Goal: Task Accomplishment & Management: Use online tool/utility

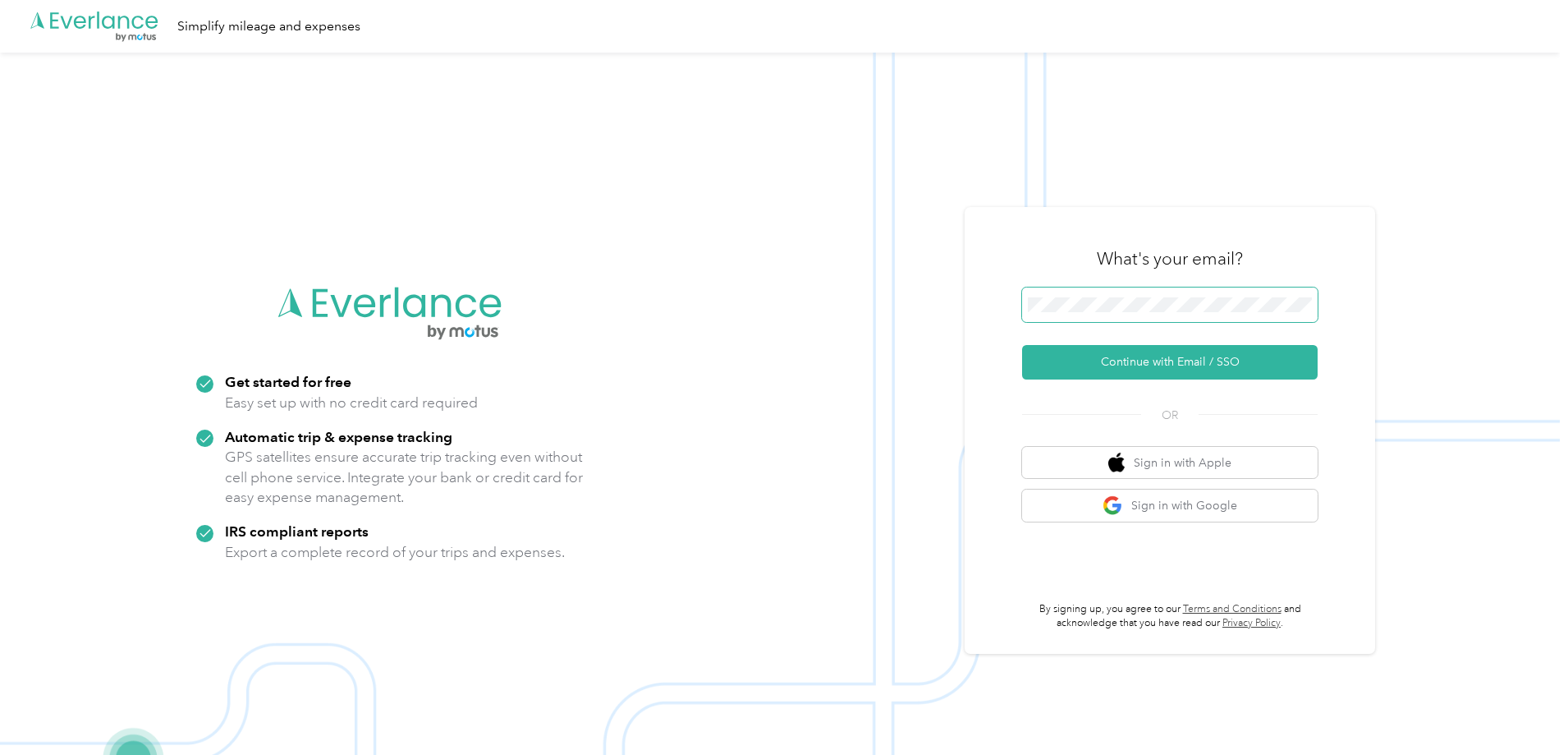
click at [1189, 296] on span at bounding box center [1169, 304] width 296 height 35
click at [1270, 363] on button "Continue with Email / SSO" at bounding box center [1169, 362] width 296 height 35
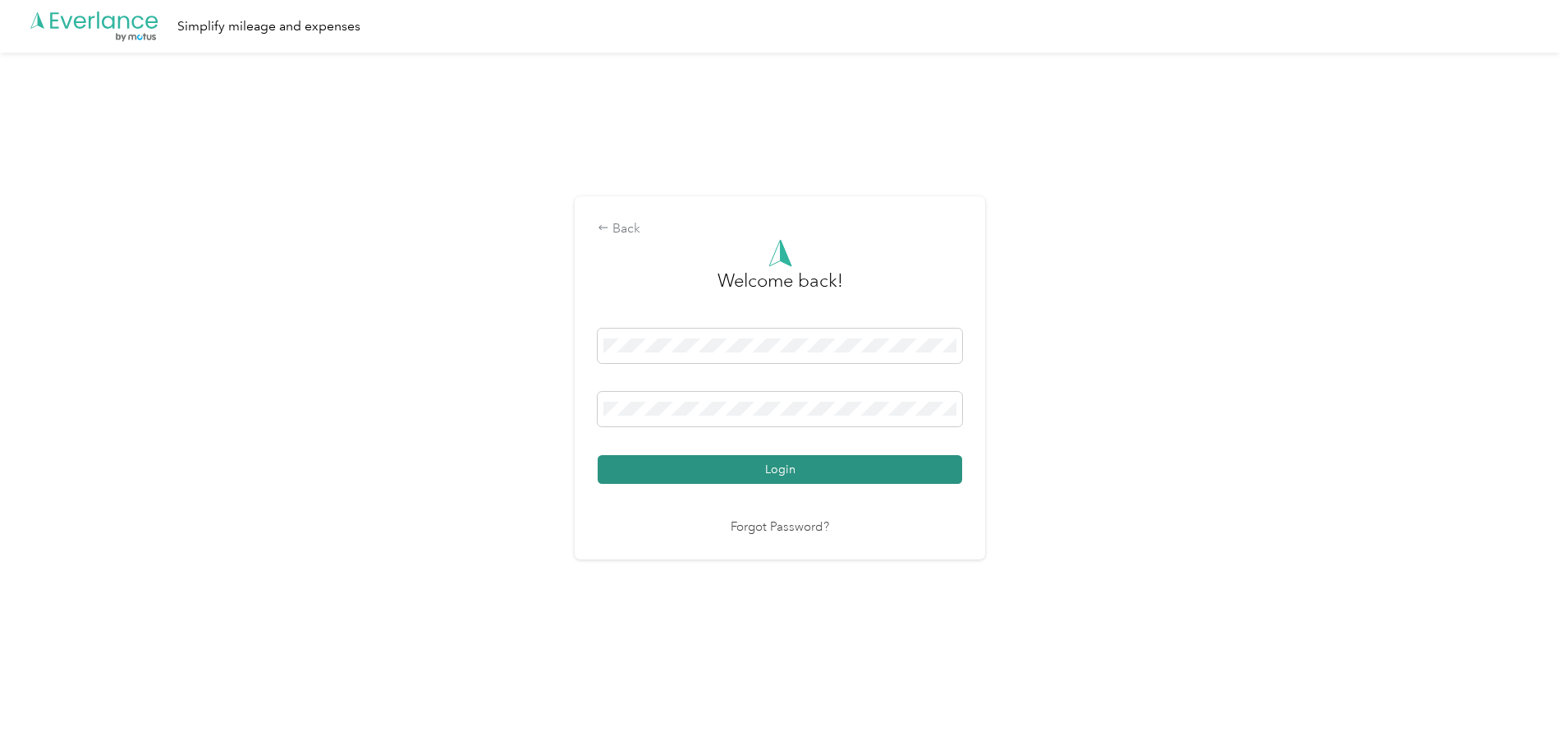
click at [718, 455] on button "Login" at bounding box center [780, 470] width 365 height 28
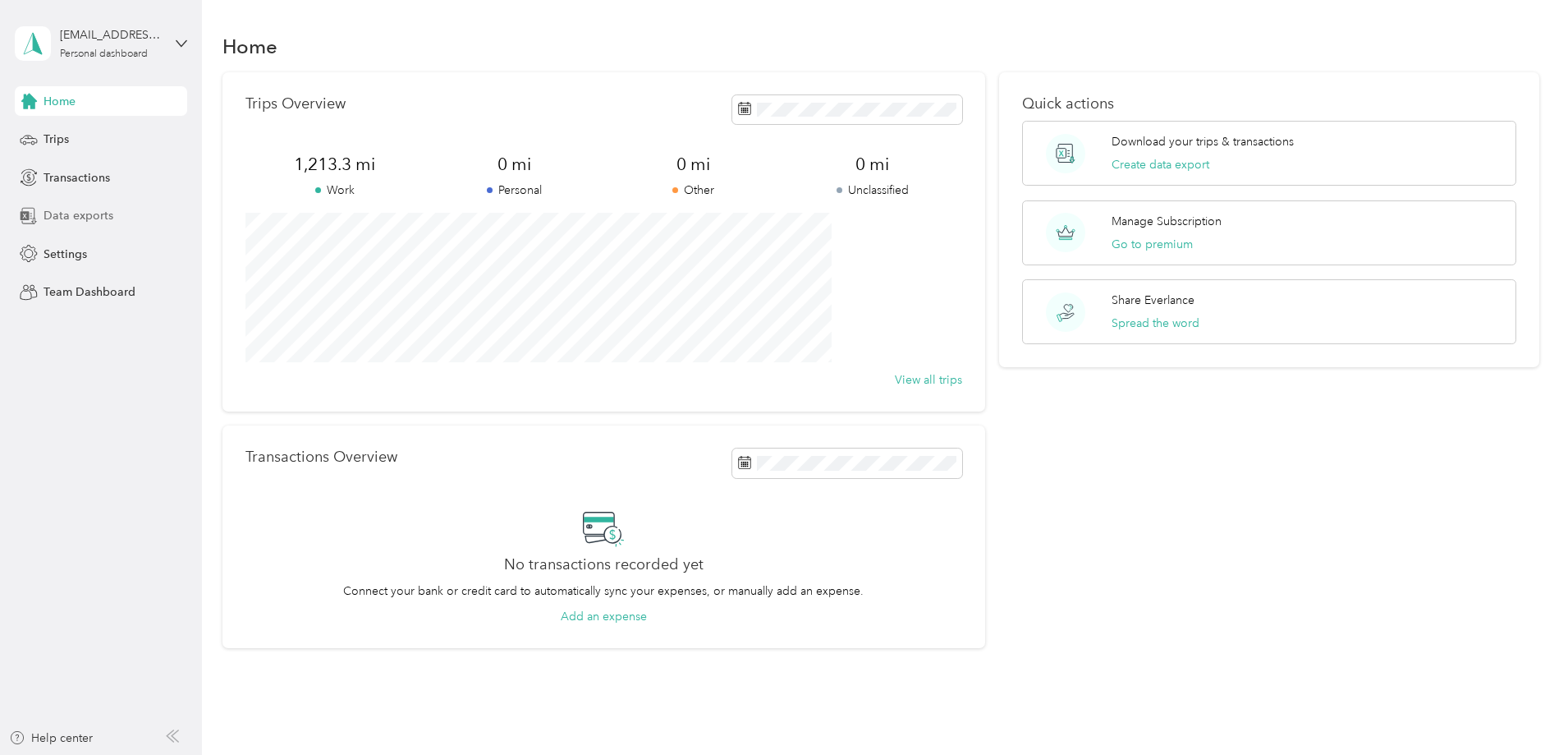
click at [91, 222] on span "Data exports" at bounding box center [78, 215] width 70 height 17
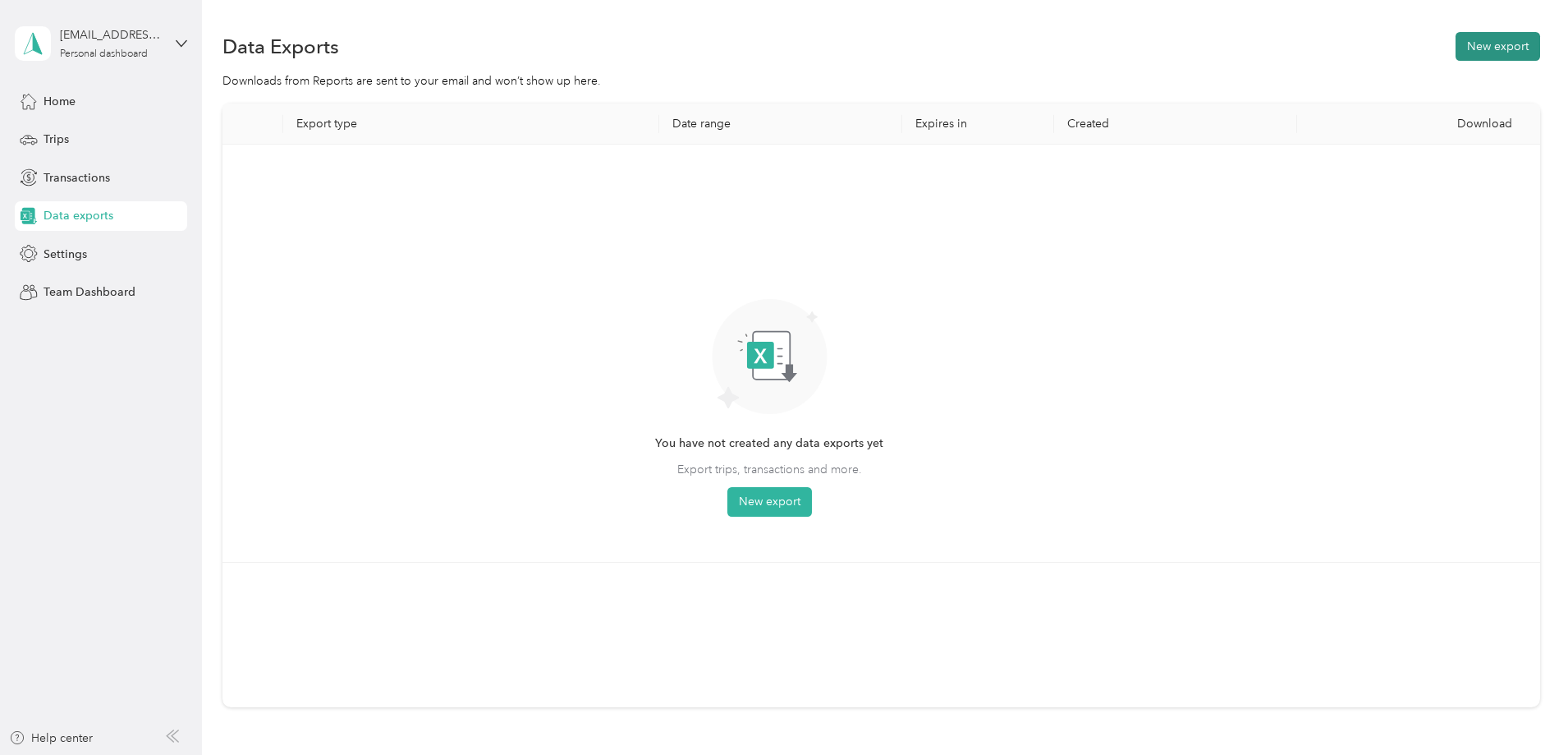
click at [1456, 46] on button "New export" at bounding box center [1498, 46] width 85 height 28
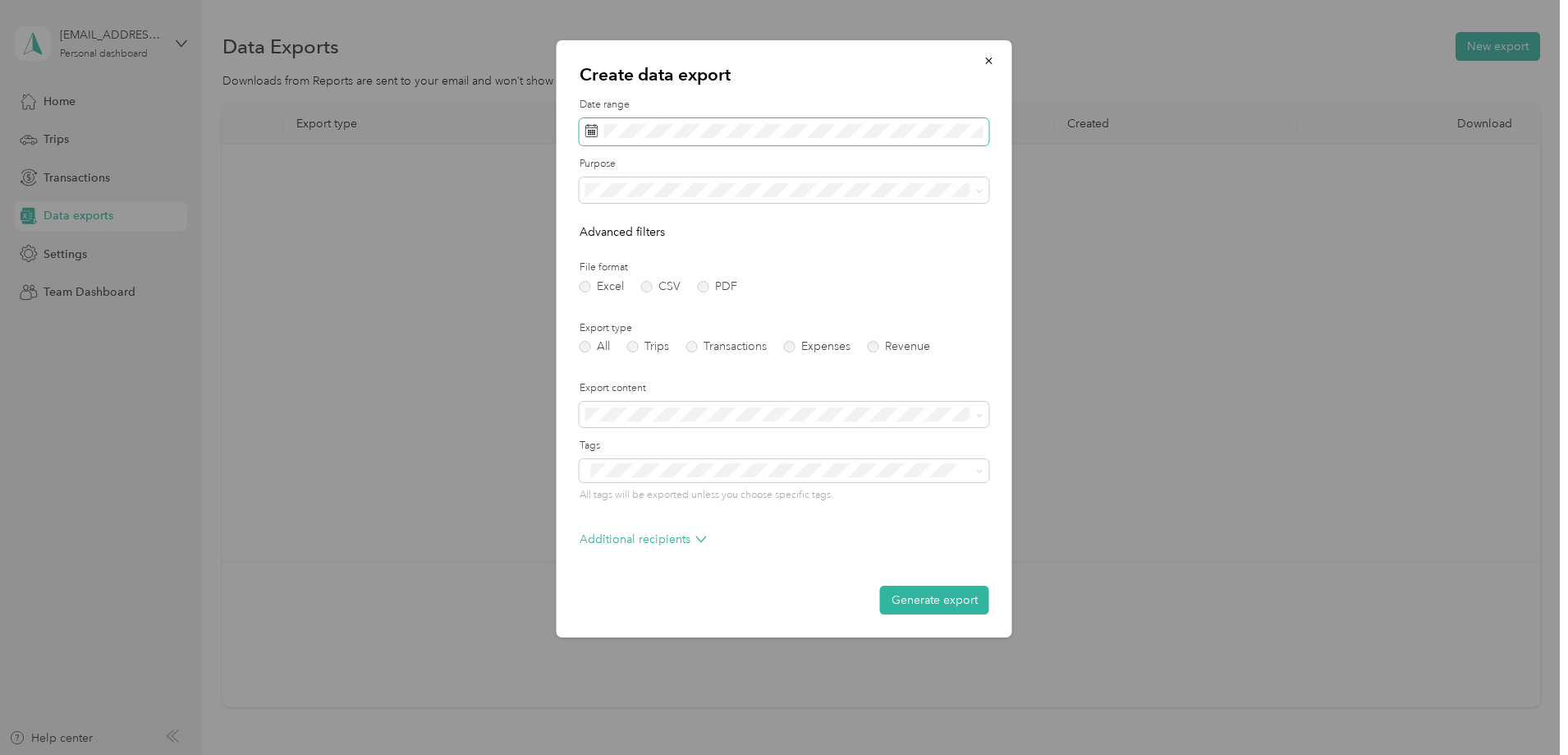
drag, startPoint x: 849, startPoint y: 142, endPoint x: 879, endPoint y: 141, distance: 30.0
click at [851, 142] on span at bounding box center [785, 132] width 410 height 28
click at [834, 266] on button "Last month" at bounding box center [810, 268] width 100 height 28
click at [699, 285] on label "PDF" at bounding box center [718, 286] width 40 height 11
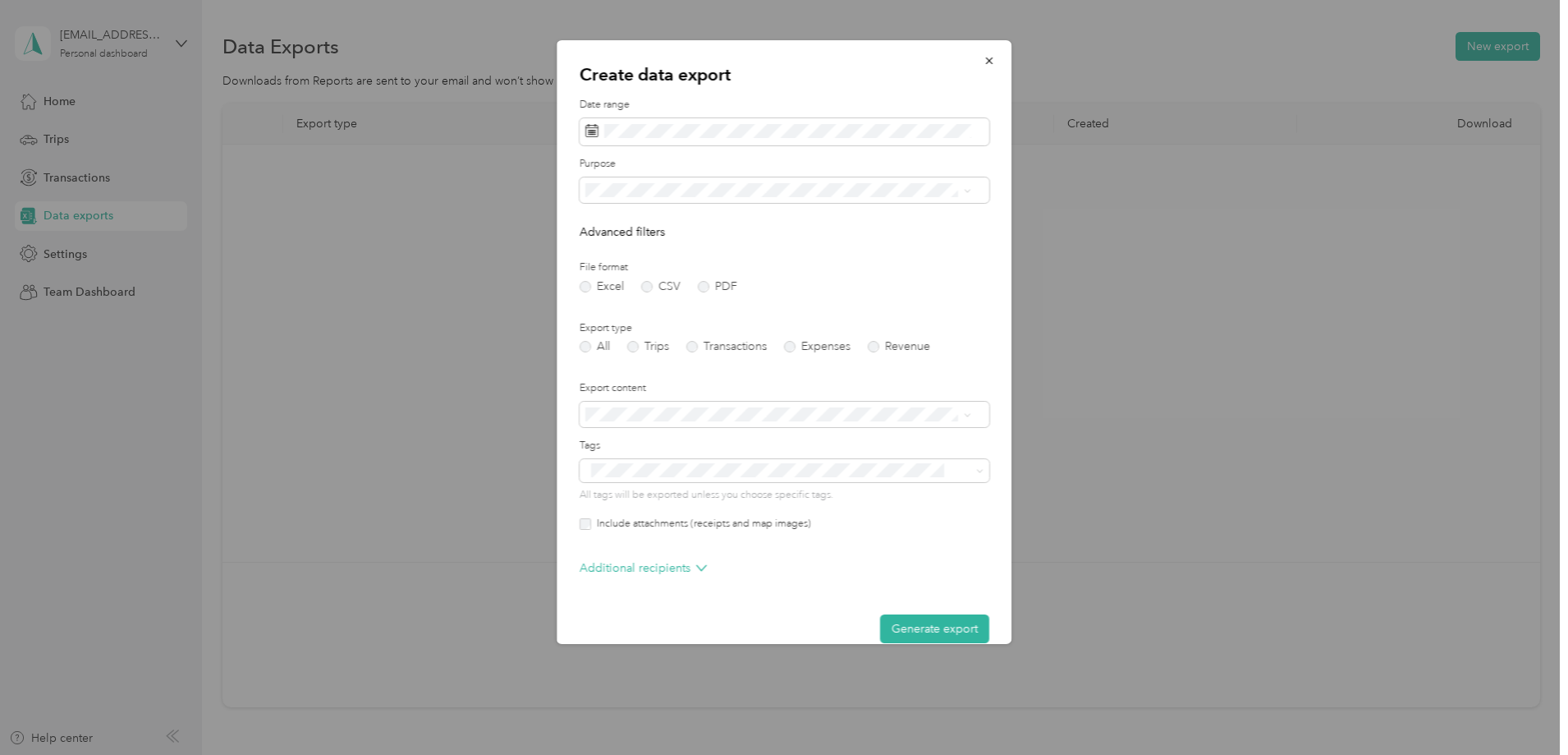
click at [655, 335] on div "Export type All Trips Transactions Expenses Revenue" at bounding box center [785, 337] width 410 height 32
click at [655, 346] on label "Trips" at bounding box center [648, 347] width 42 height 11
click at [880, 618] on button "Generate export" at bounding box center [935, 628] width 110 height 28
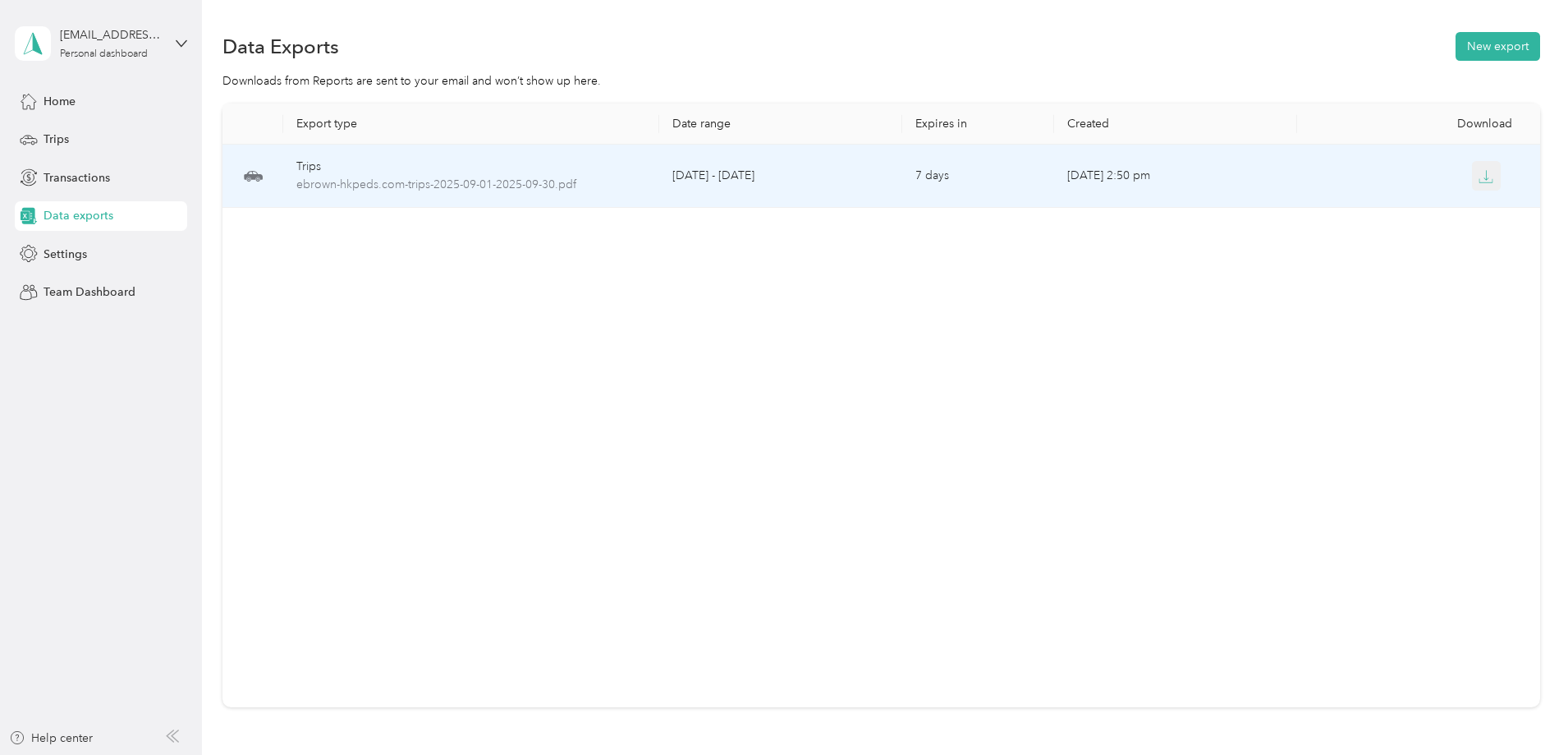
click at [1473, 167] on button "button" at bounding box center [1487, 175] width 29 height 29
